Goal: Information Seeking & Learning: Find specific fact

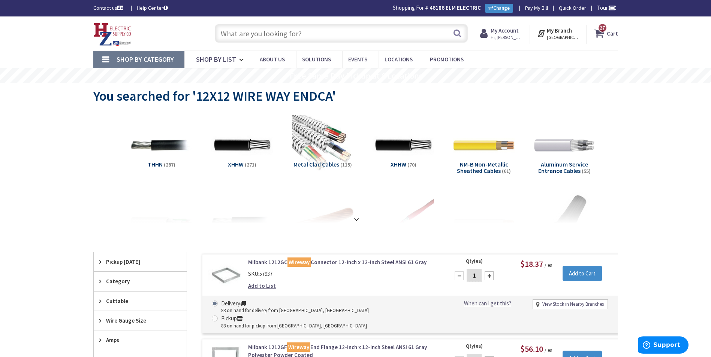
click at [256, 39] on input "text" at bounding box center [341, 33] width 253 height 19
type input "400 Amp Meter"
drag, startPoint x: 204, startPoint y: 29, endPoint x: 177, endPoint y: 37, distance: 28.3
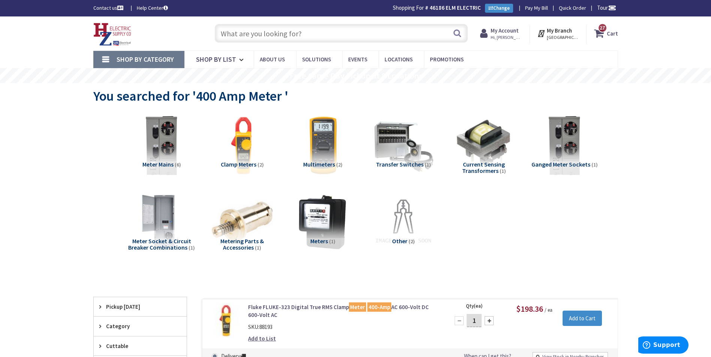
click at [258, 37] on input "text" at bounding box center [341, 33] width 253 height 19
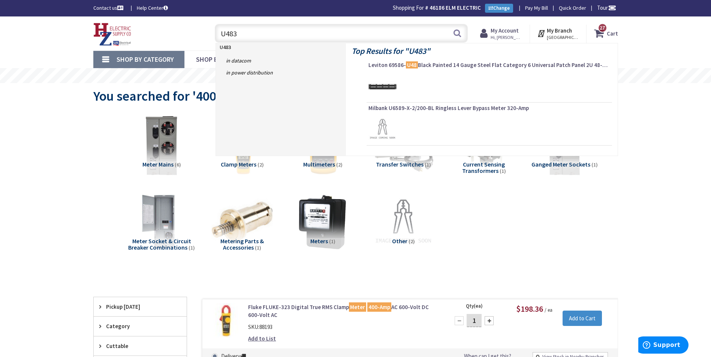
type input "U4835"
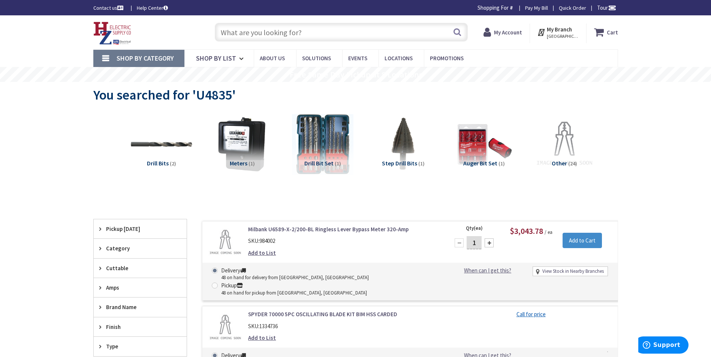
click at [273, 230] on link "Milbank U6589-X-2/200-BL Ringless Lever Bypass Meter 320-Amp" at bounding box center [343, 230] width 191 height 8
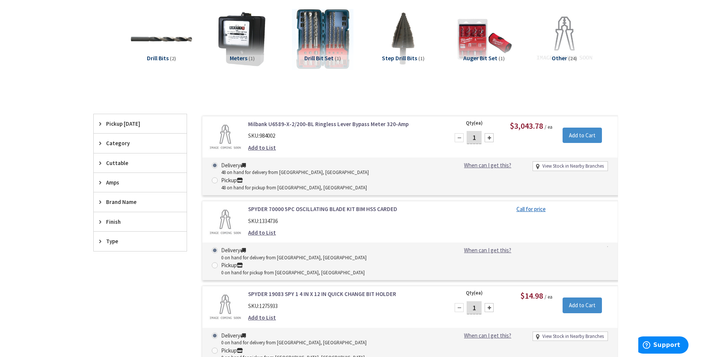
scroll to position [225, 0]
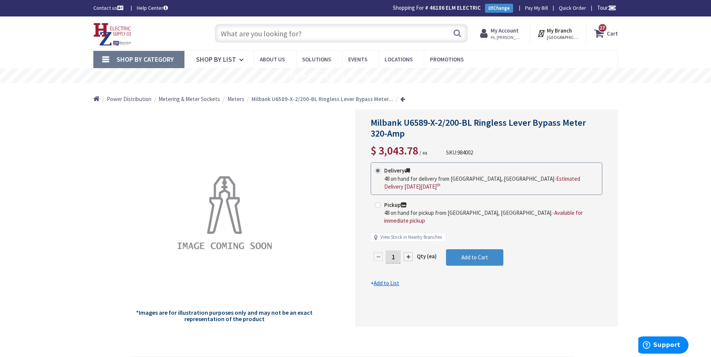
click at [241, 39] on input "text" at bounding box center [341, 33] width 253 height 19
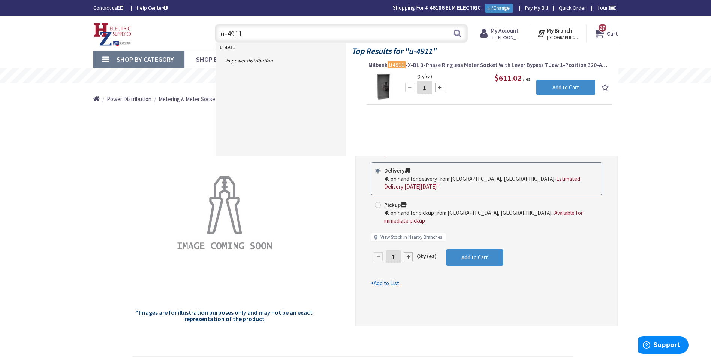
type input "u-4911"
